Goal: Find specific page/section: Find specific page/section

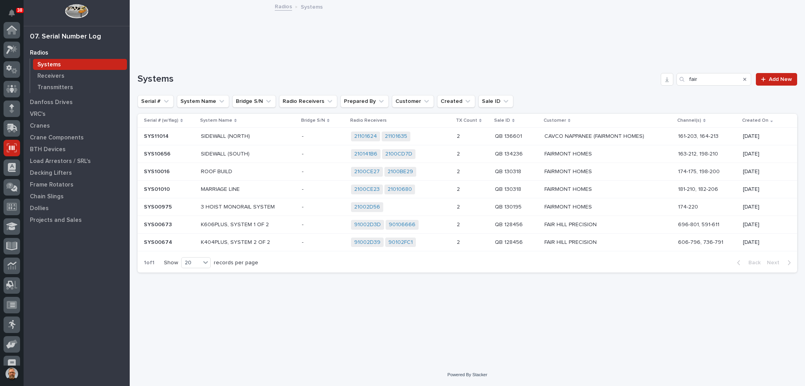
scroll to position [69, 0]
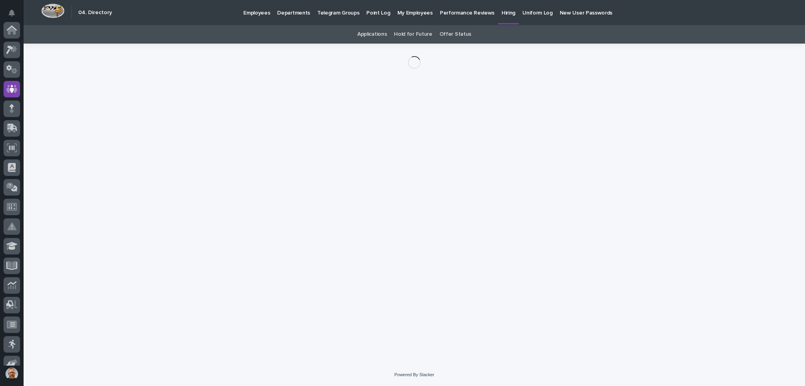
scroll to position [59, 0]
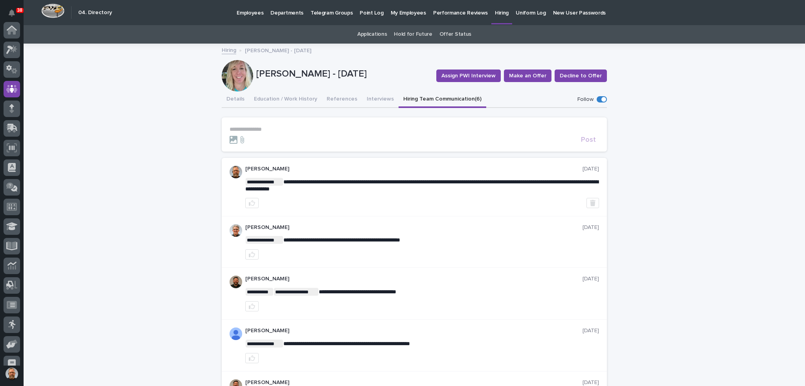
scroll to position [59, 0]
